Goal: Task Accomplishment & Management: Use online tool/utility

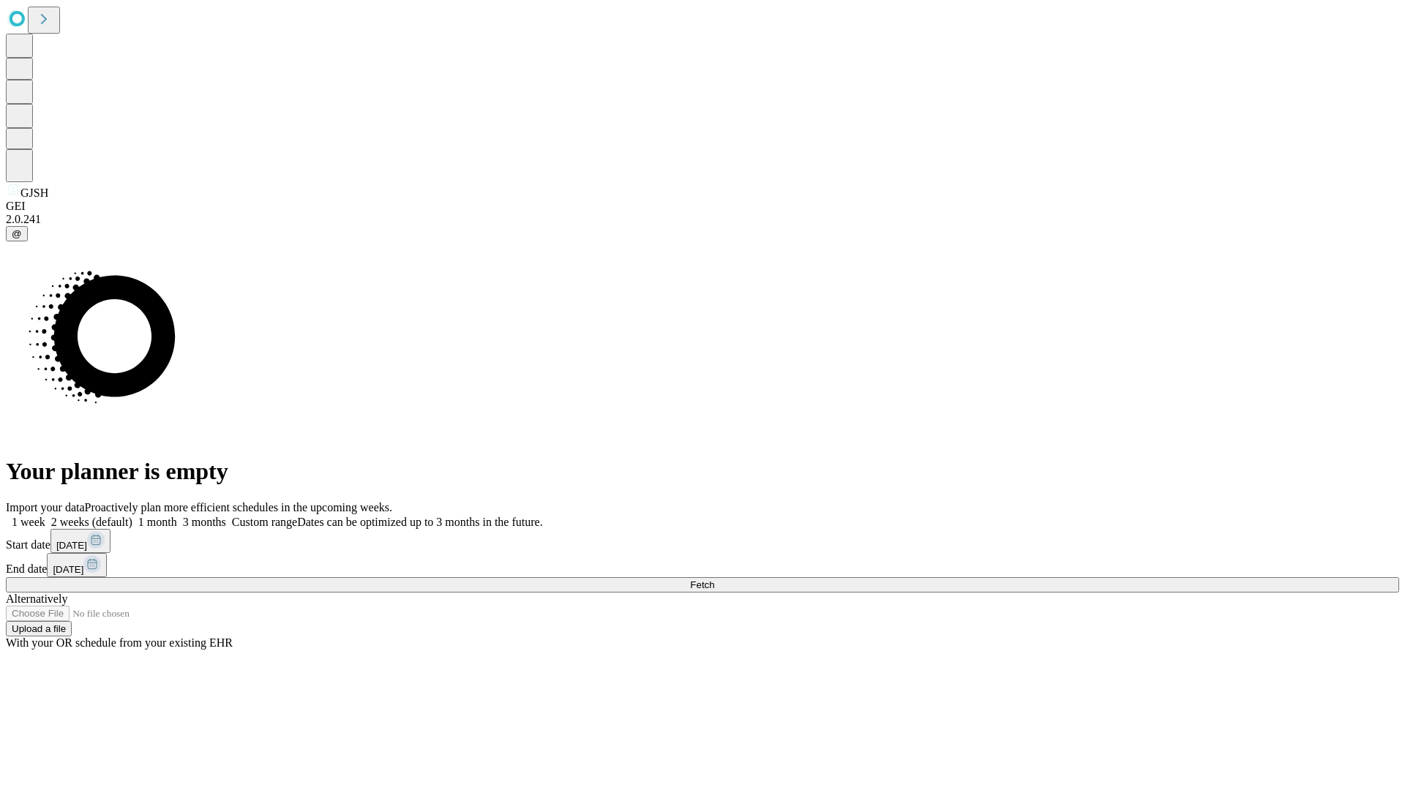
click at [714, 580] on span "Fetch" at bounding box center [702, 585] width 24 height 11
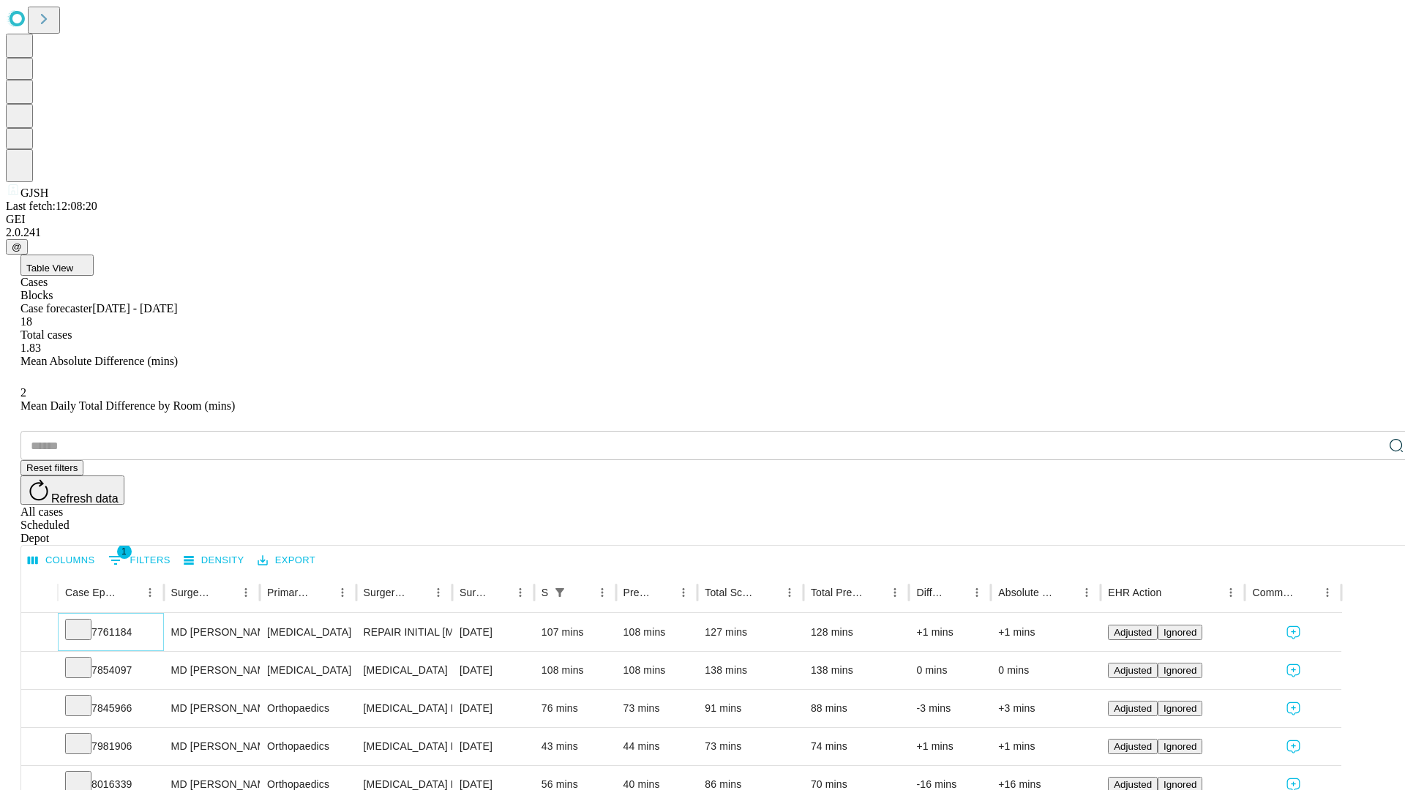
click at [86, 621] on icon at bounding box center [78, 628] width 15 height 15
